Goal: Transaction & Acquisition: Purchase product/service

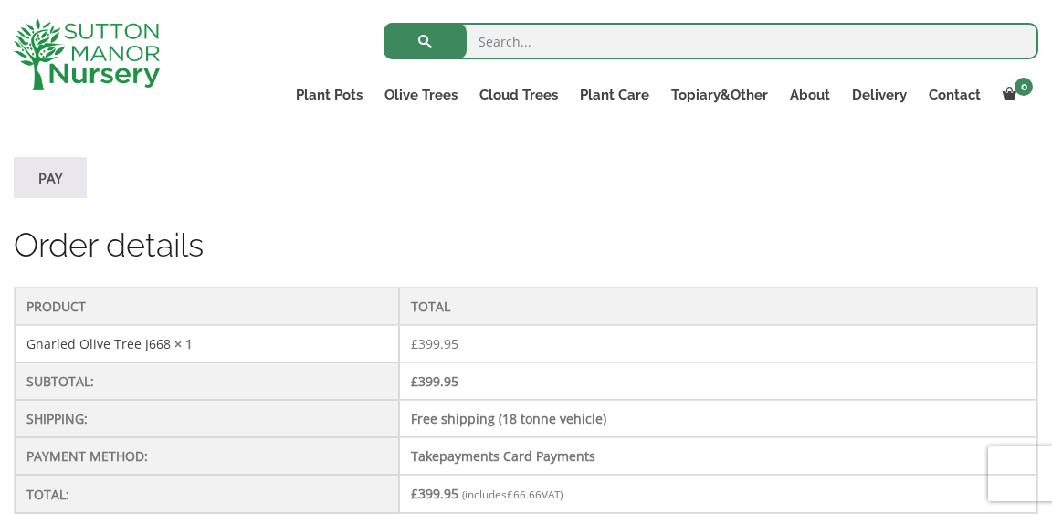
scroll to position [454, 0]
click at [149, 348] on link "Gnarled Olive Tree J668" at bounding box center [98, 345] width 144 height 17
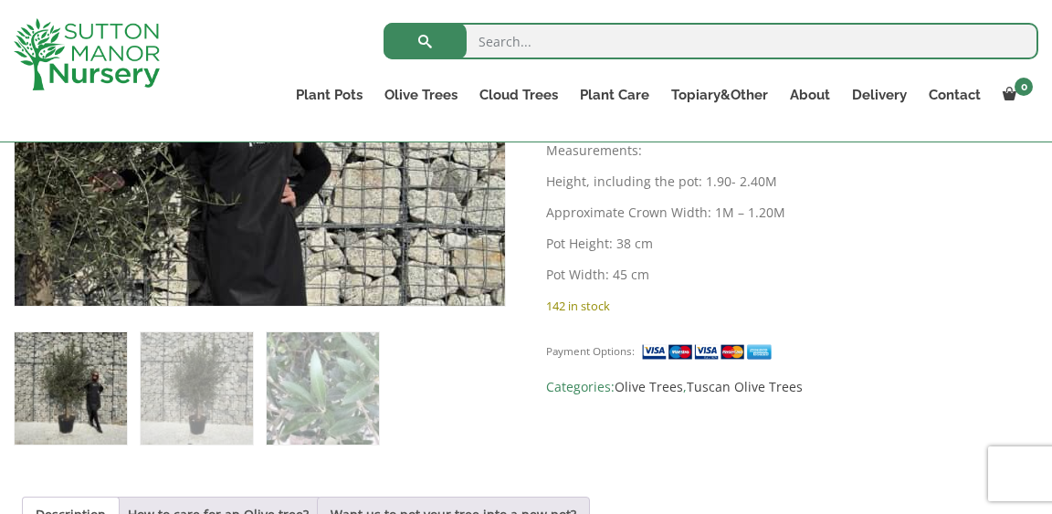
scroll to position [686, 0]
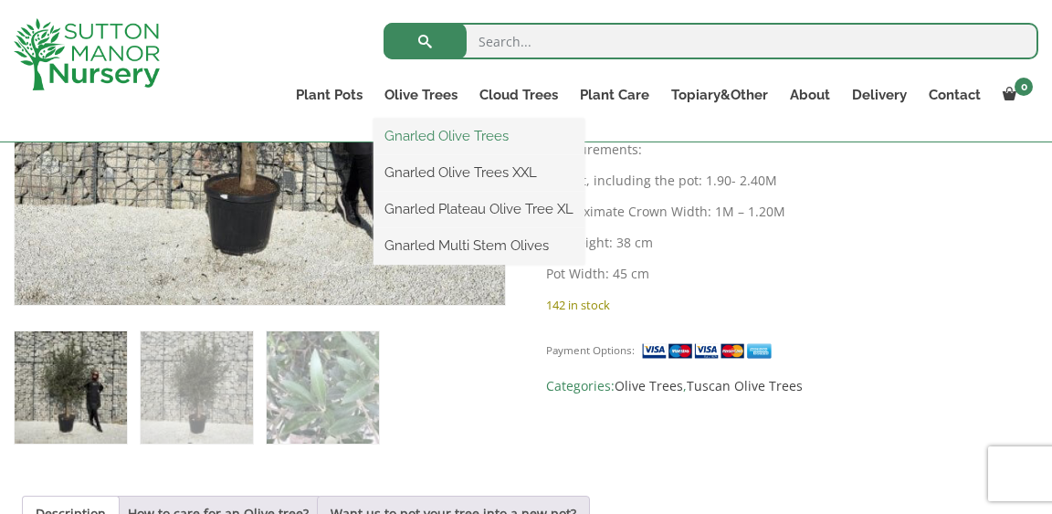
click at [442, 136] on link "Gnarled Olive Trees" at bounding box center [478, 135] width 211 height 27
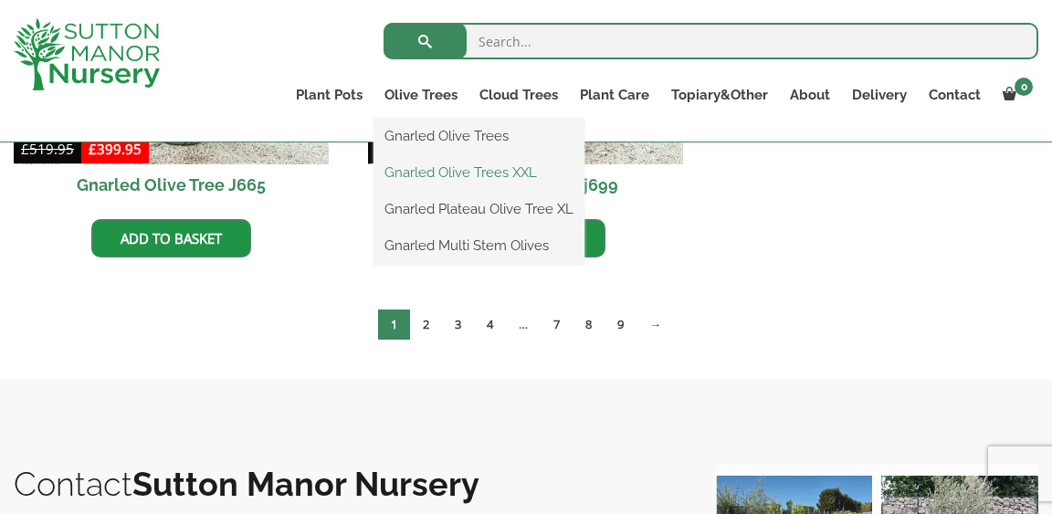
scroll to position [2101, 0]
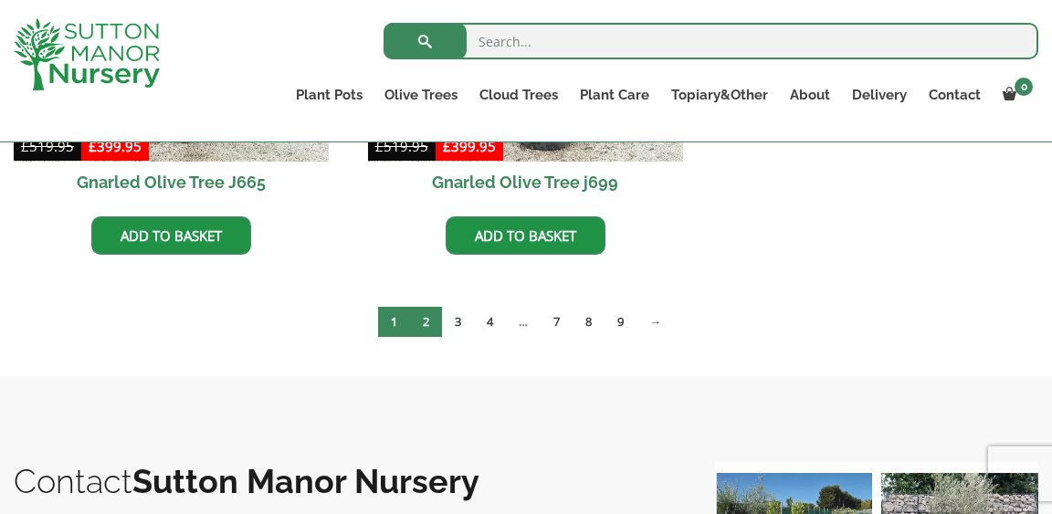
click at [430, 316] on link "2" at bounding box center [426, 322] width 32 height 30
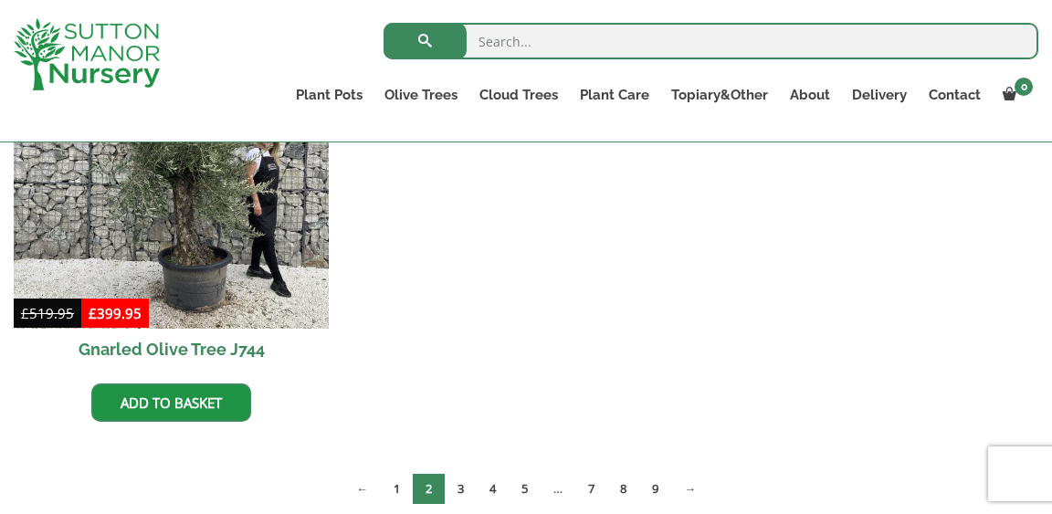
scroll to position [1940, 0]
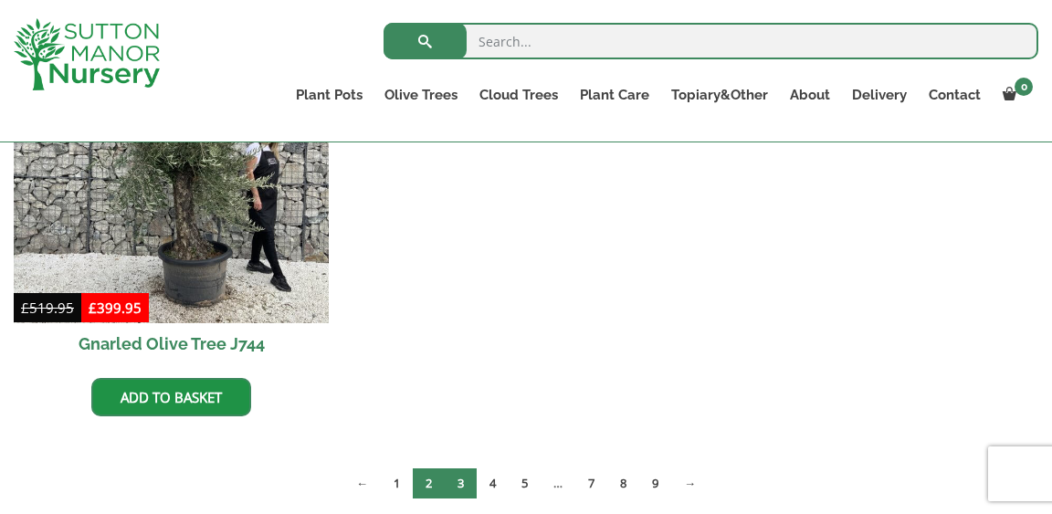
click at [460, 478] on link "3" at bounding box center [461, 483] width 32 height 30
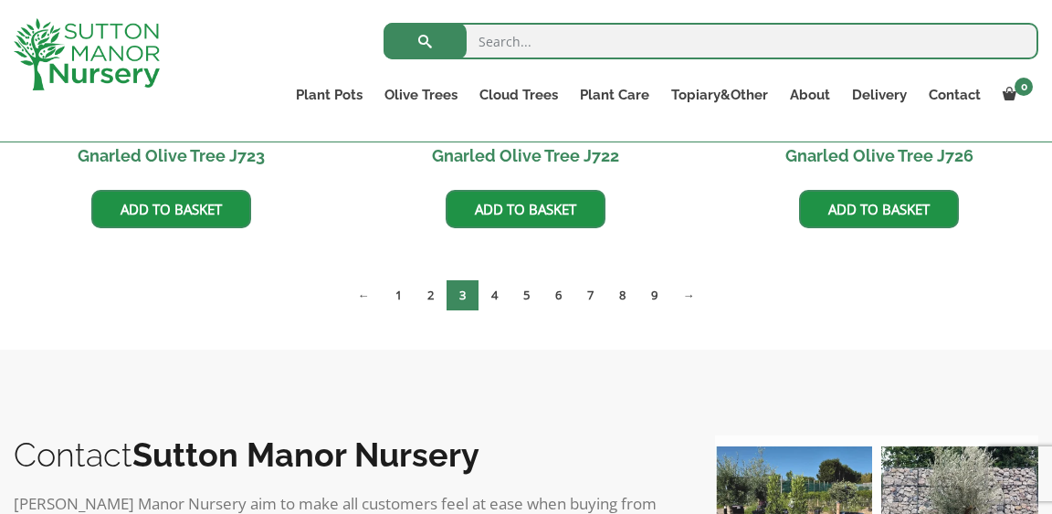
scroll to position [1684, 0]
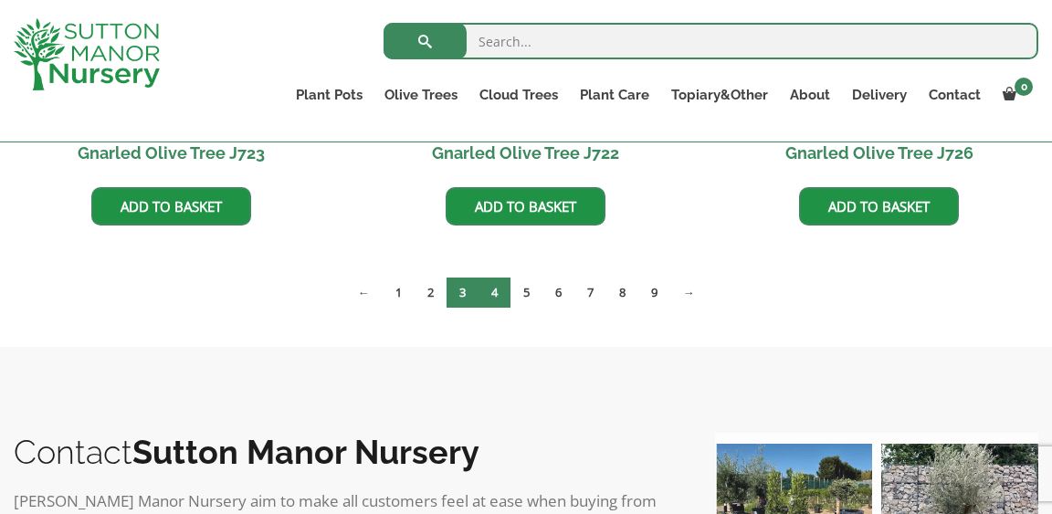
click at [499, 299] on link "4" at bounding box center [494, 293] width 32 height 30
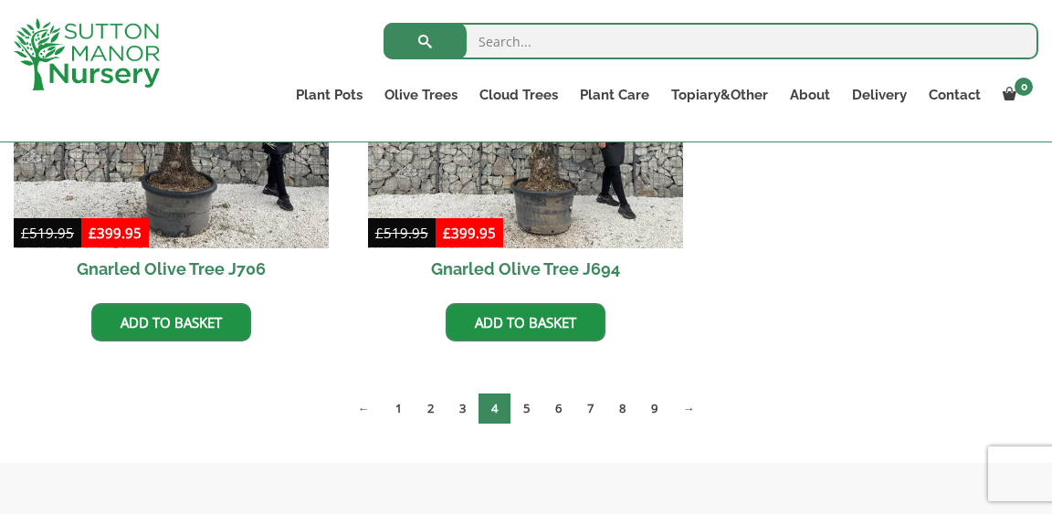
scroll to position [2016, 0]
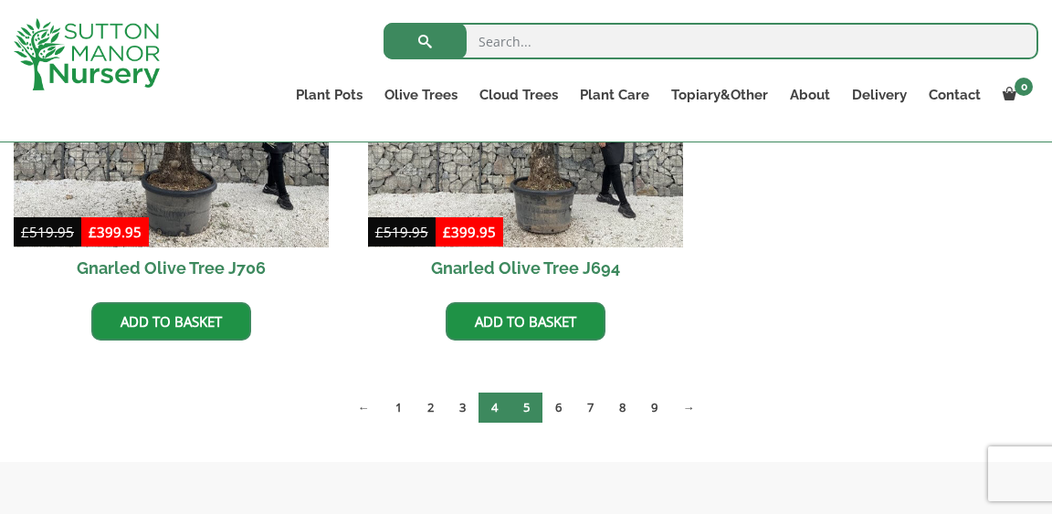
click at [528, 403] on link "5" at bounding box center [526, 408] width 32 height 30
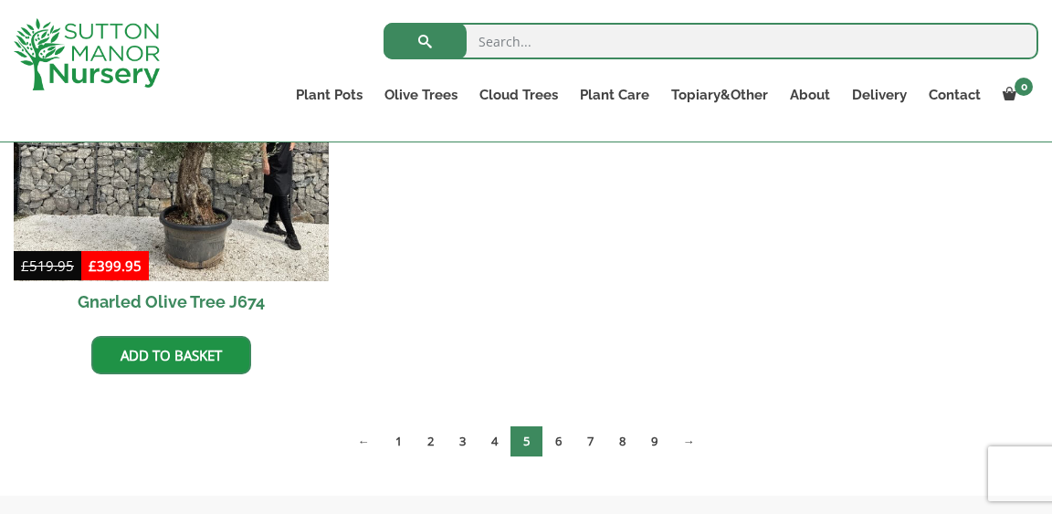
scroll to position [2881, 0]
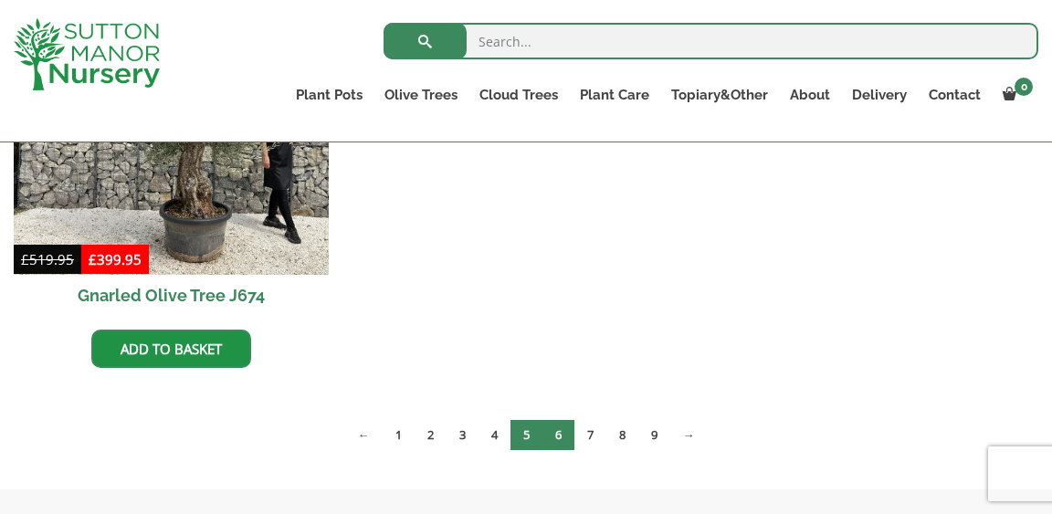
click at [563, 429] on link "6" at bounding box center [558, 435] width 32 height 30
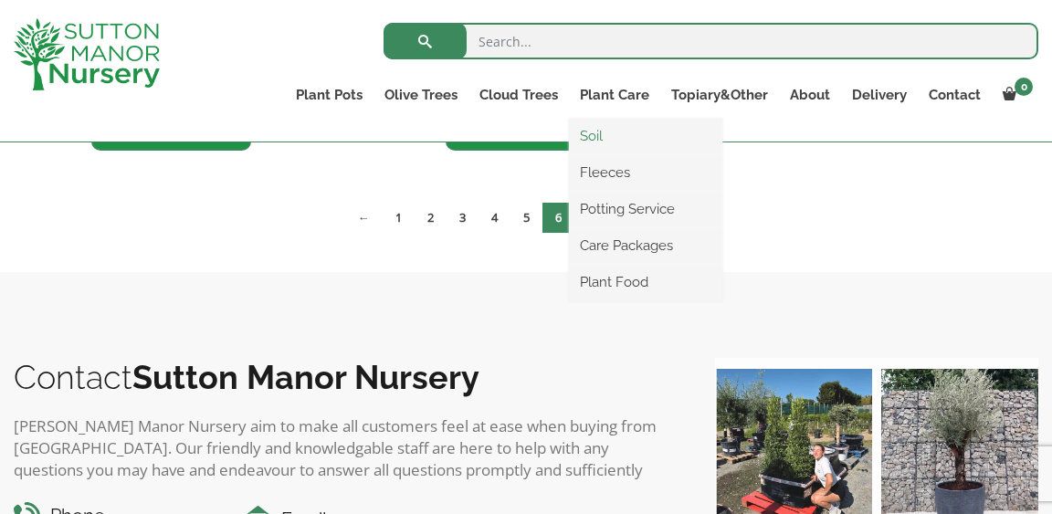
scroll to position [3100, 0]
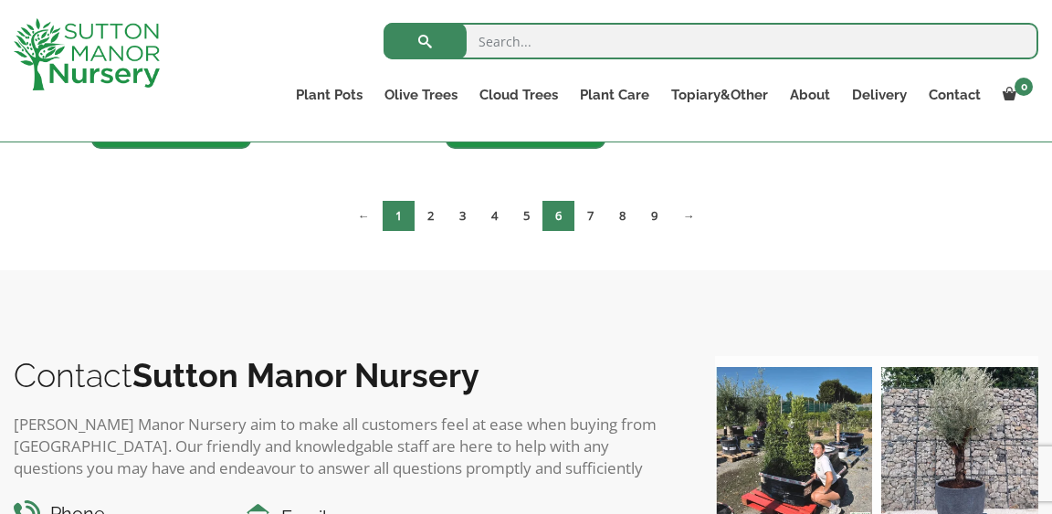
click at [400, 218] on link "1" at bounding box center [398, 216] width 32 height 30
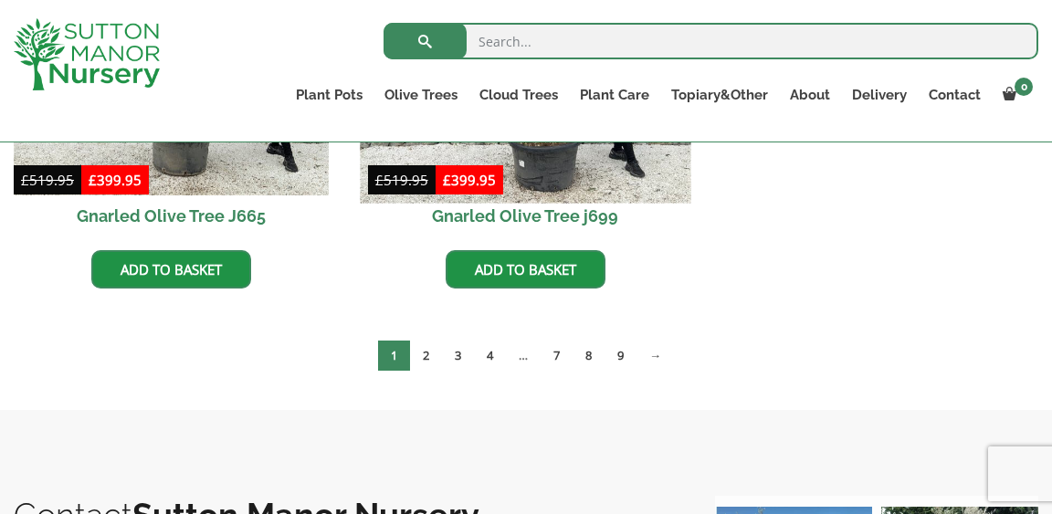
scroll to position [2060, 0]
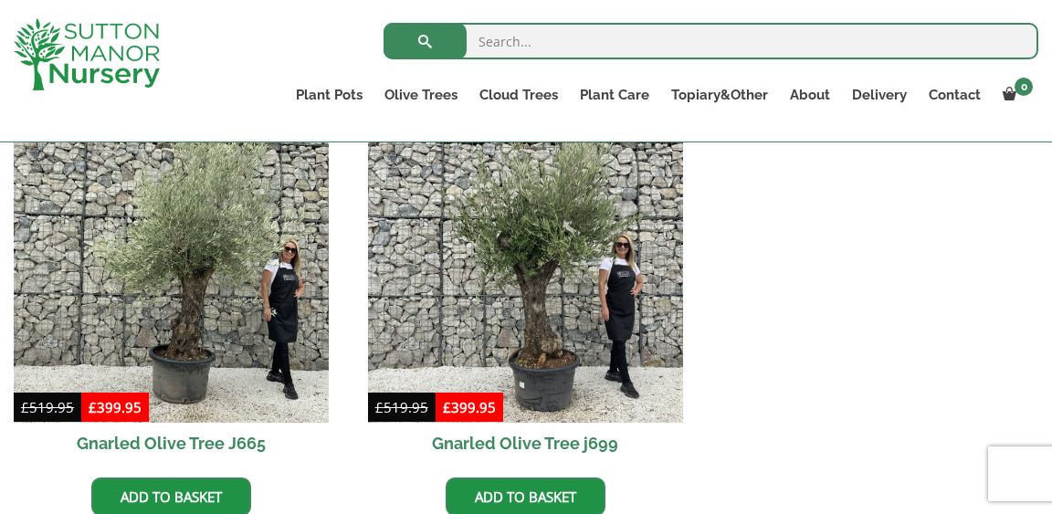
scroll to position [1837, 0]
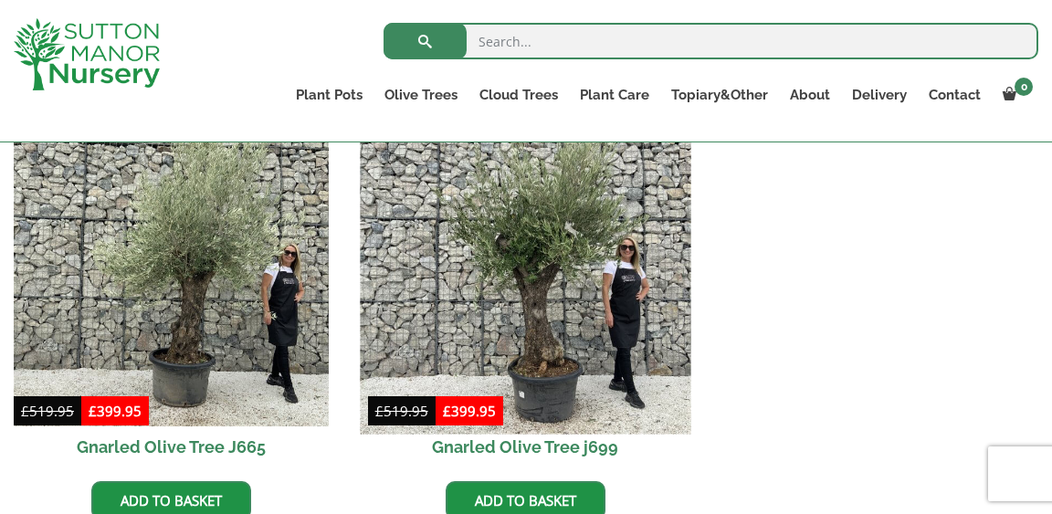
click at [529, 280] on img at bounding box center [525, 268] width 330 height 330
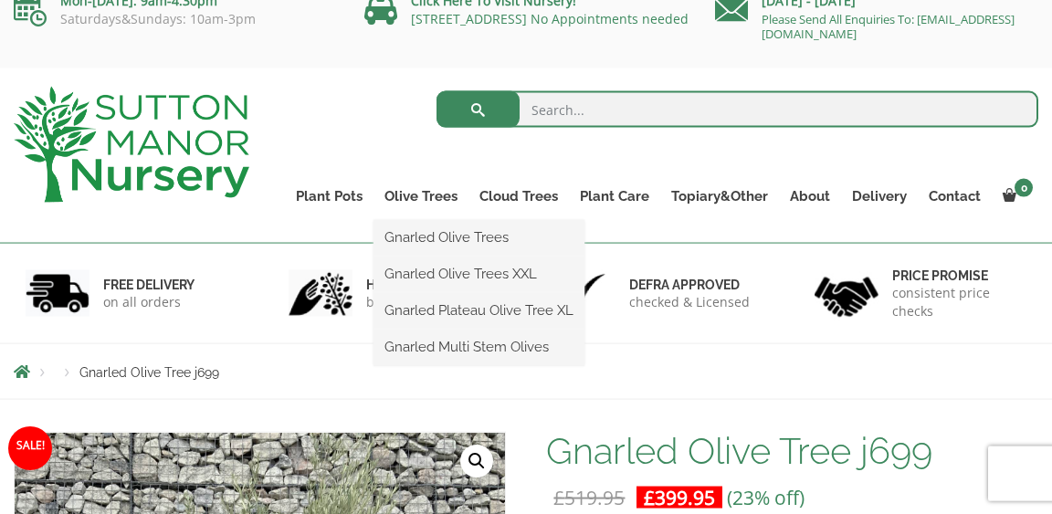
scroll to position [20, 0]
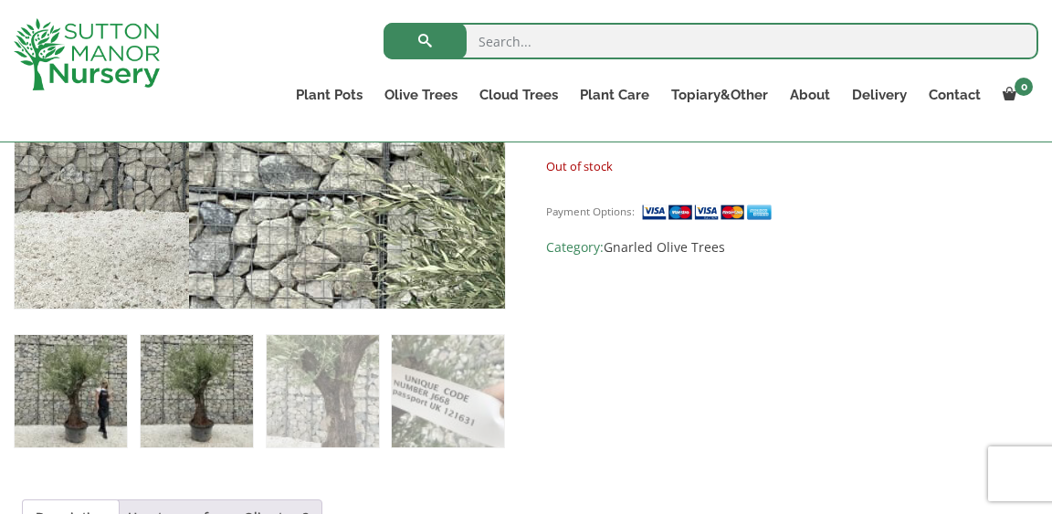
scroll to position [609, 0]
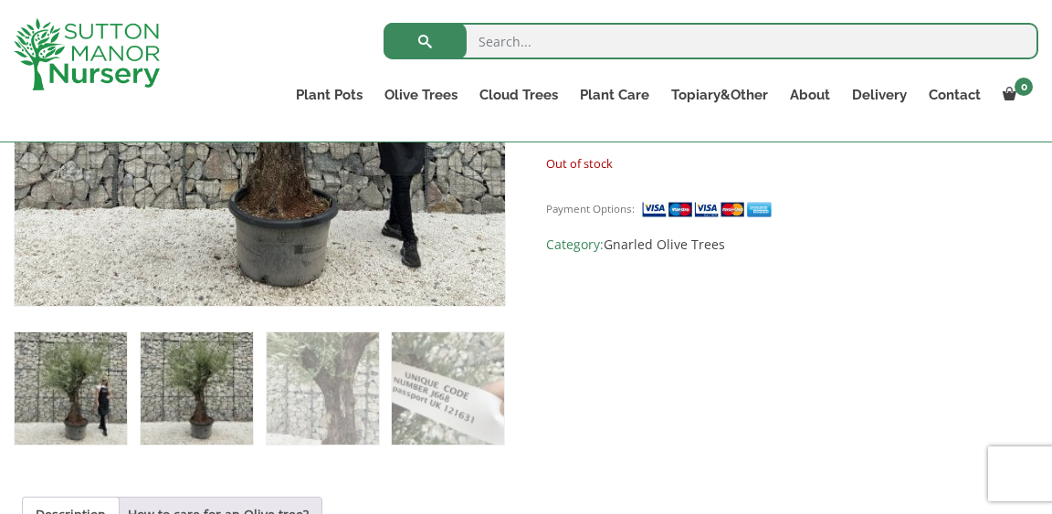
click at [200, 396] on img at bounding box center [197, 388] width 112 height 112
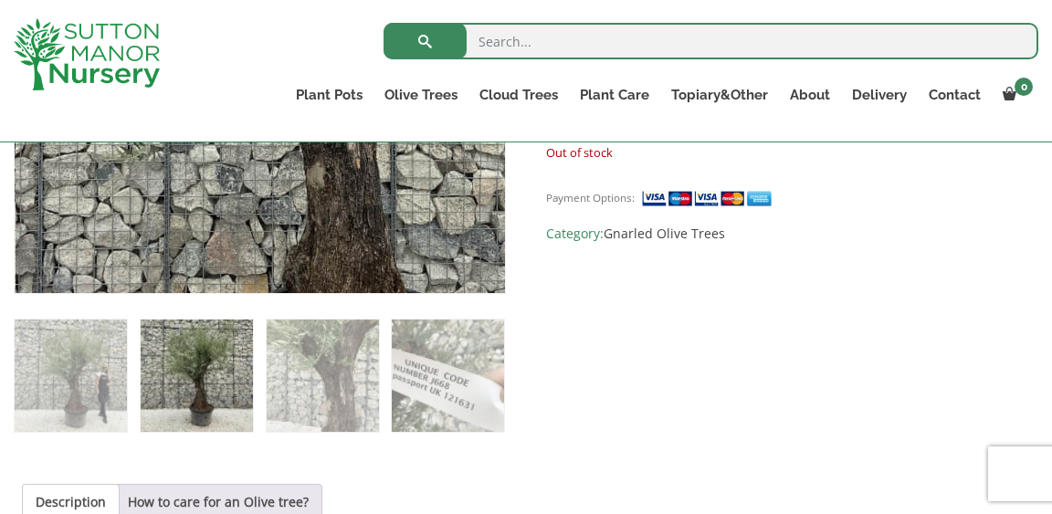
scroll to position [642, 0]
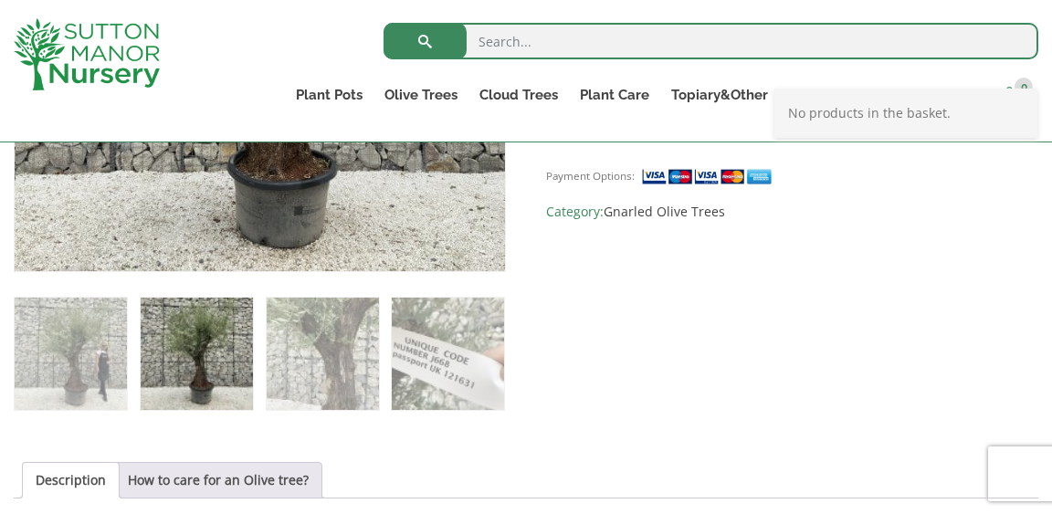
click at [1014, 92] on span at bounding box center [1009, 94] width 14 height 14
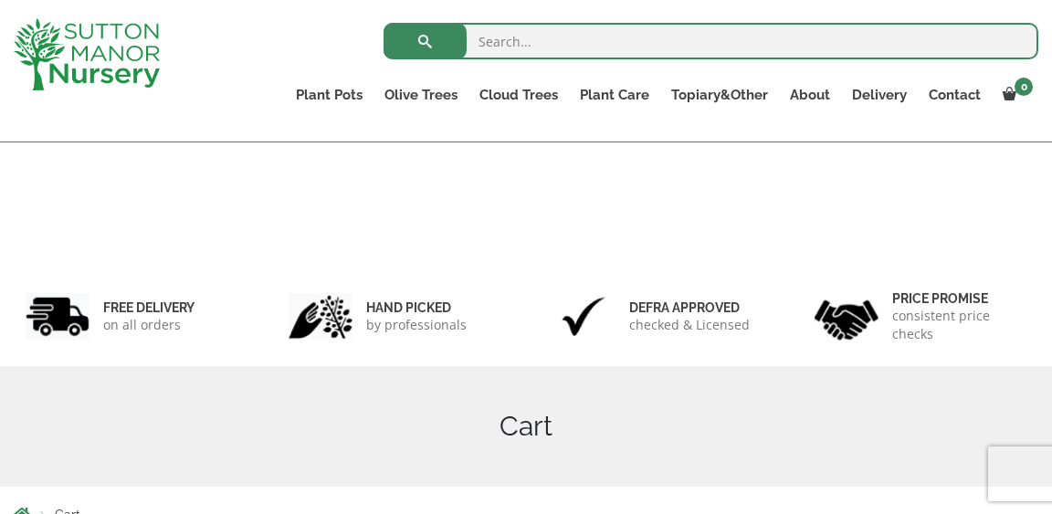
scroll to position [156, 0]
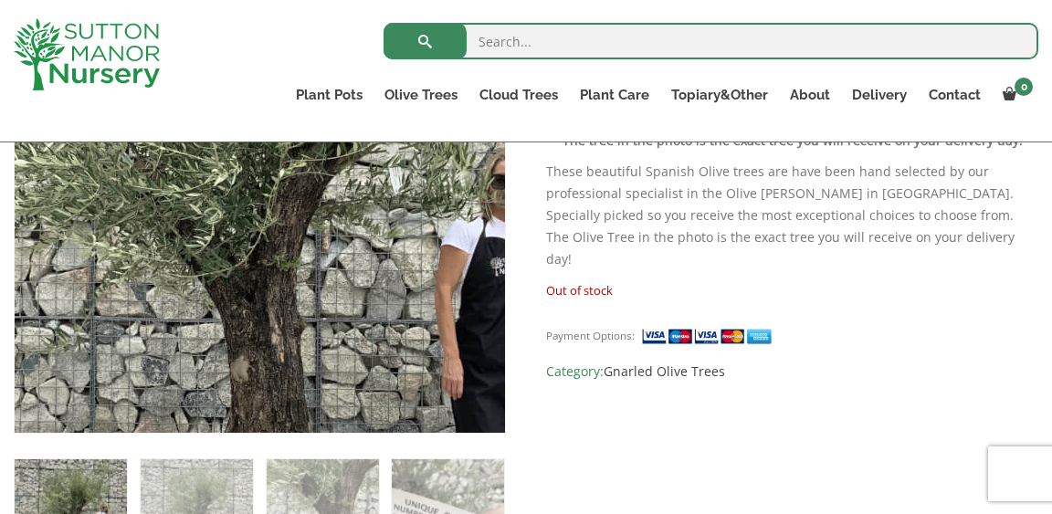
scroll to position [490, 0]
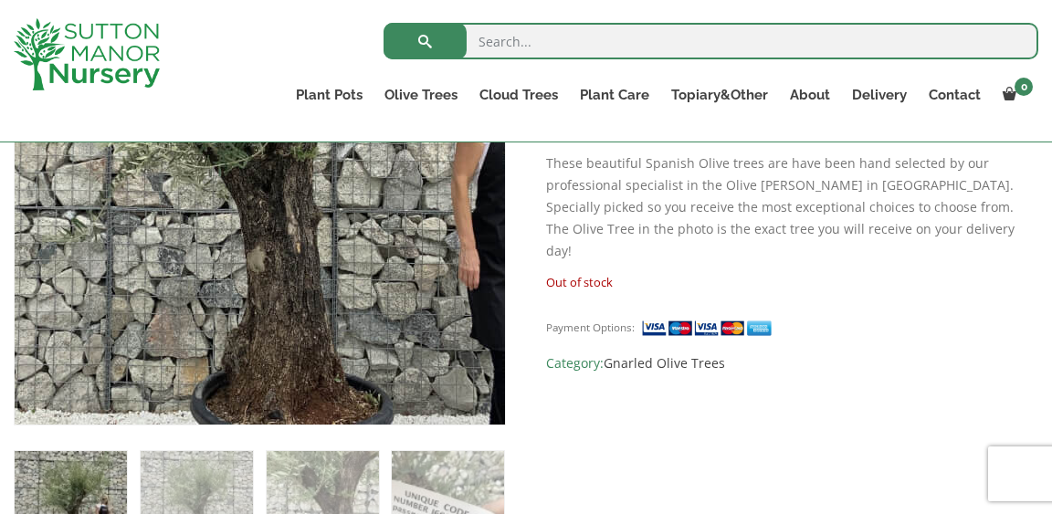
click at [273, 261] on img at bounding box center [250, 136] width 913 height 913
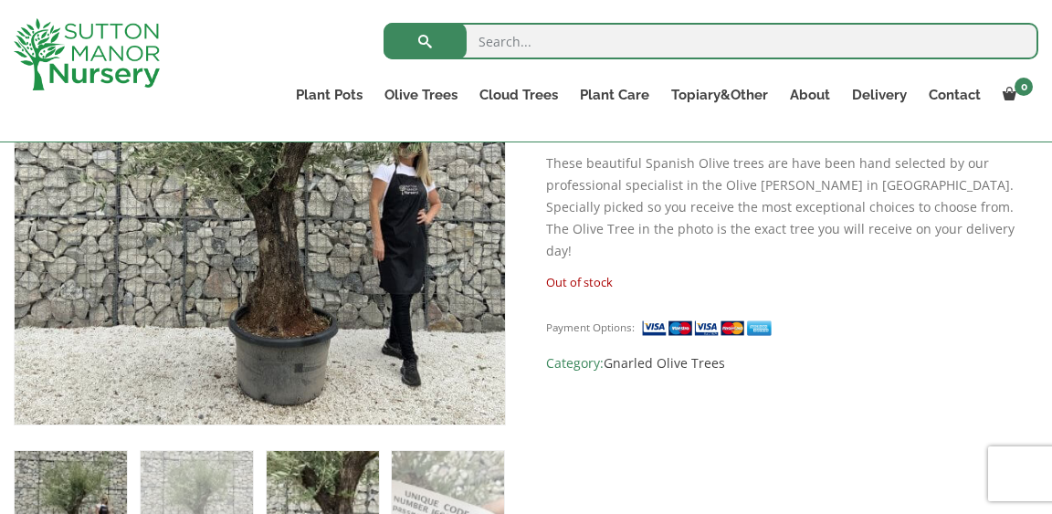
click at [347, 473] on img at bounding box center [323, 507] width 112 height 112
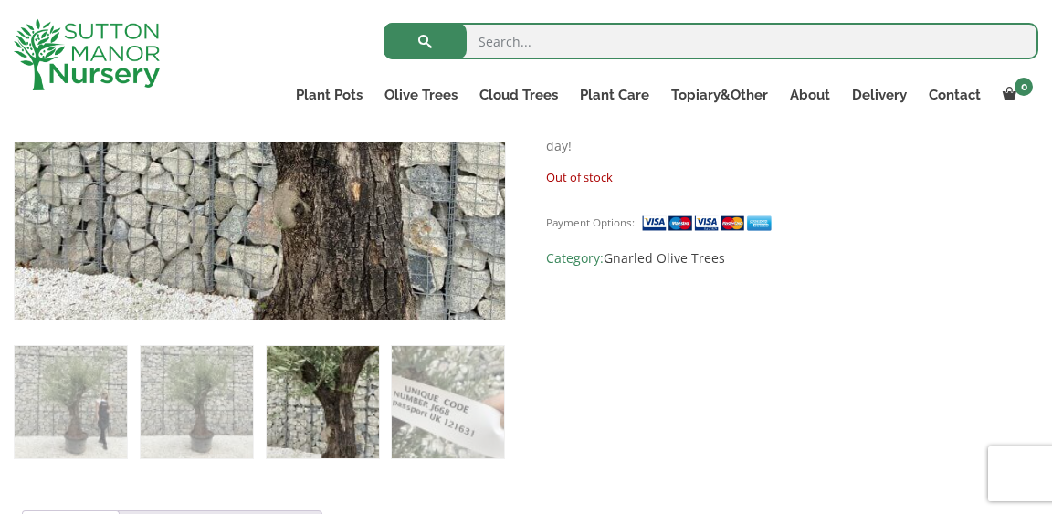
scroll to position [605, 0]
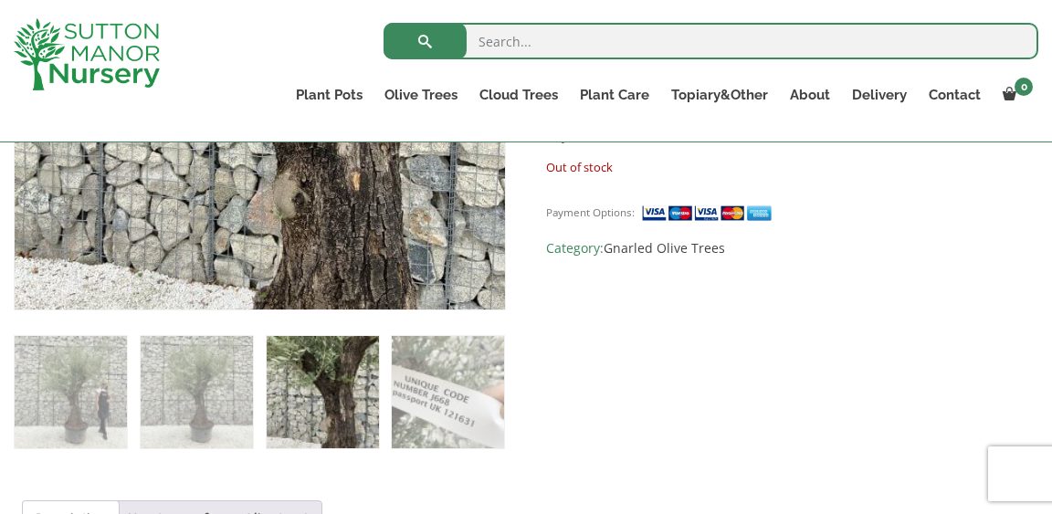
click at [351, 401] on img at bounding box center [323, 392] width 112 height 112
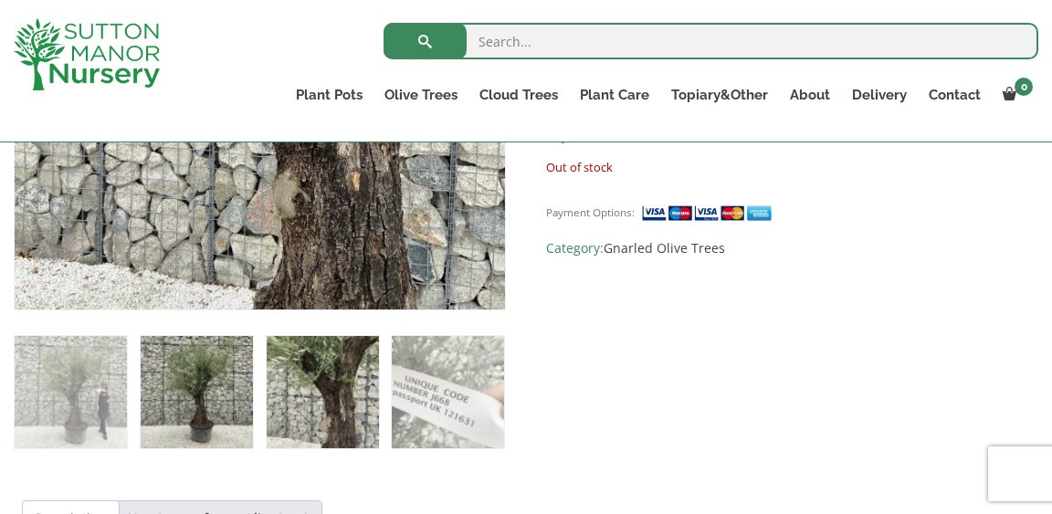
click at [197, 420] on img at bounding box center [197, 392] width 112 height 112
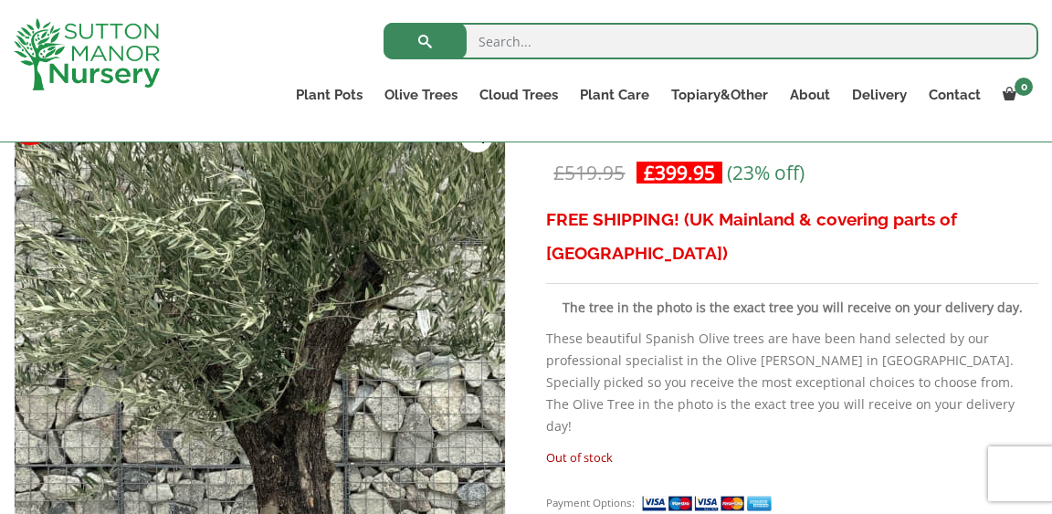
scroll to position [278, 0]
